Goal: Submit feedback/report problem

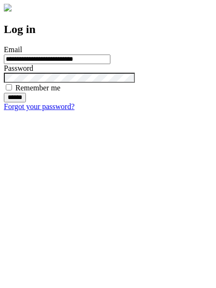
type input "**********"
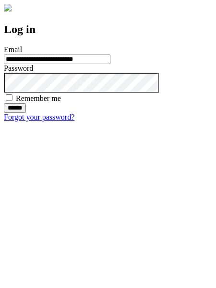
click at [26, 113] on input "******" at bounding box center [15, 109] width 22 height 10
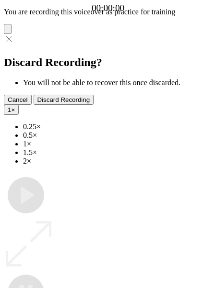
type input "**********"
